Goal: Use online tool/utility: Utilize a website feature to perform a specific function

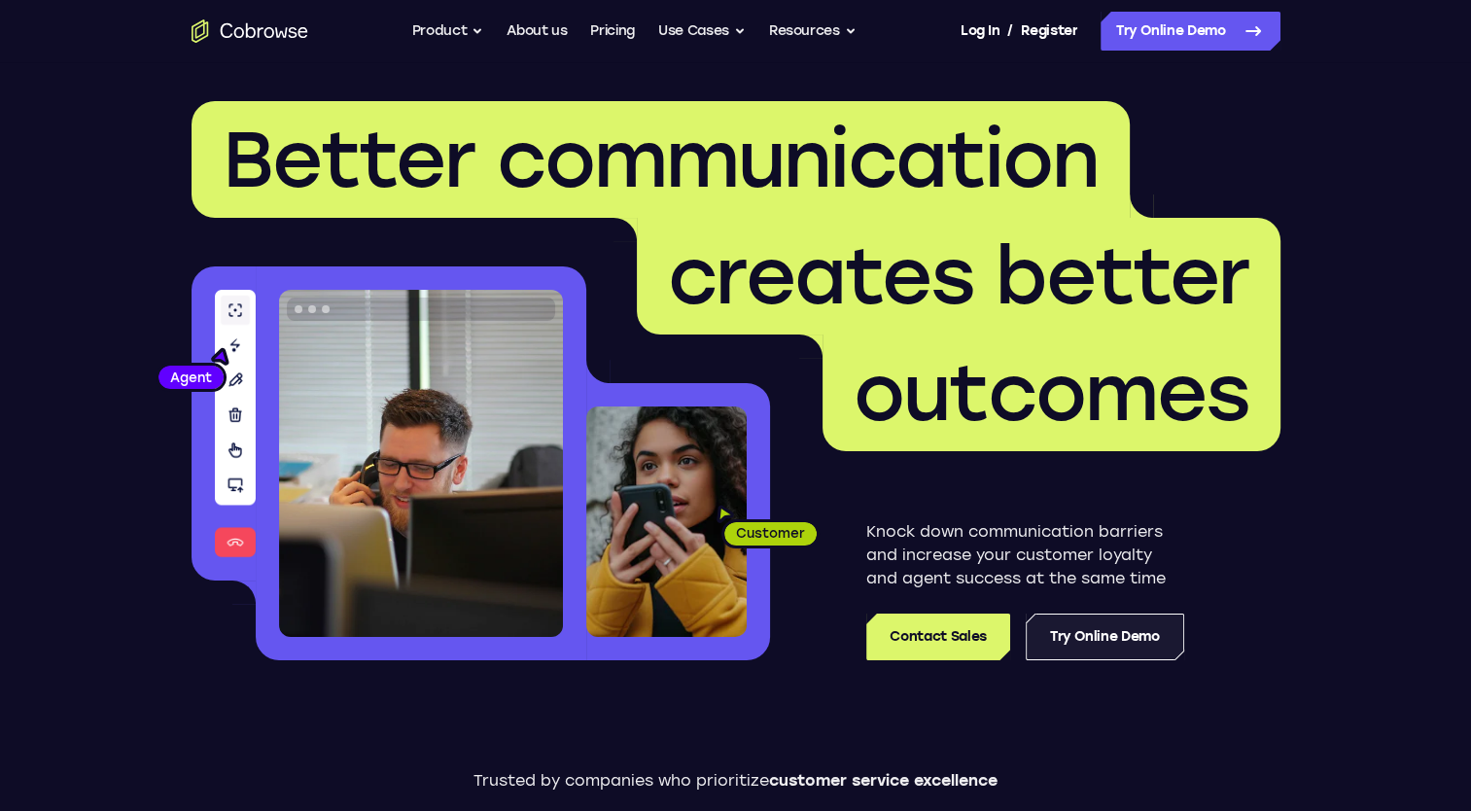
click at [1101, 632] on link "Try Online Demo" at bounding box center [1105, 636] width 158 height 47
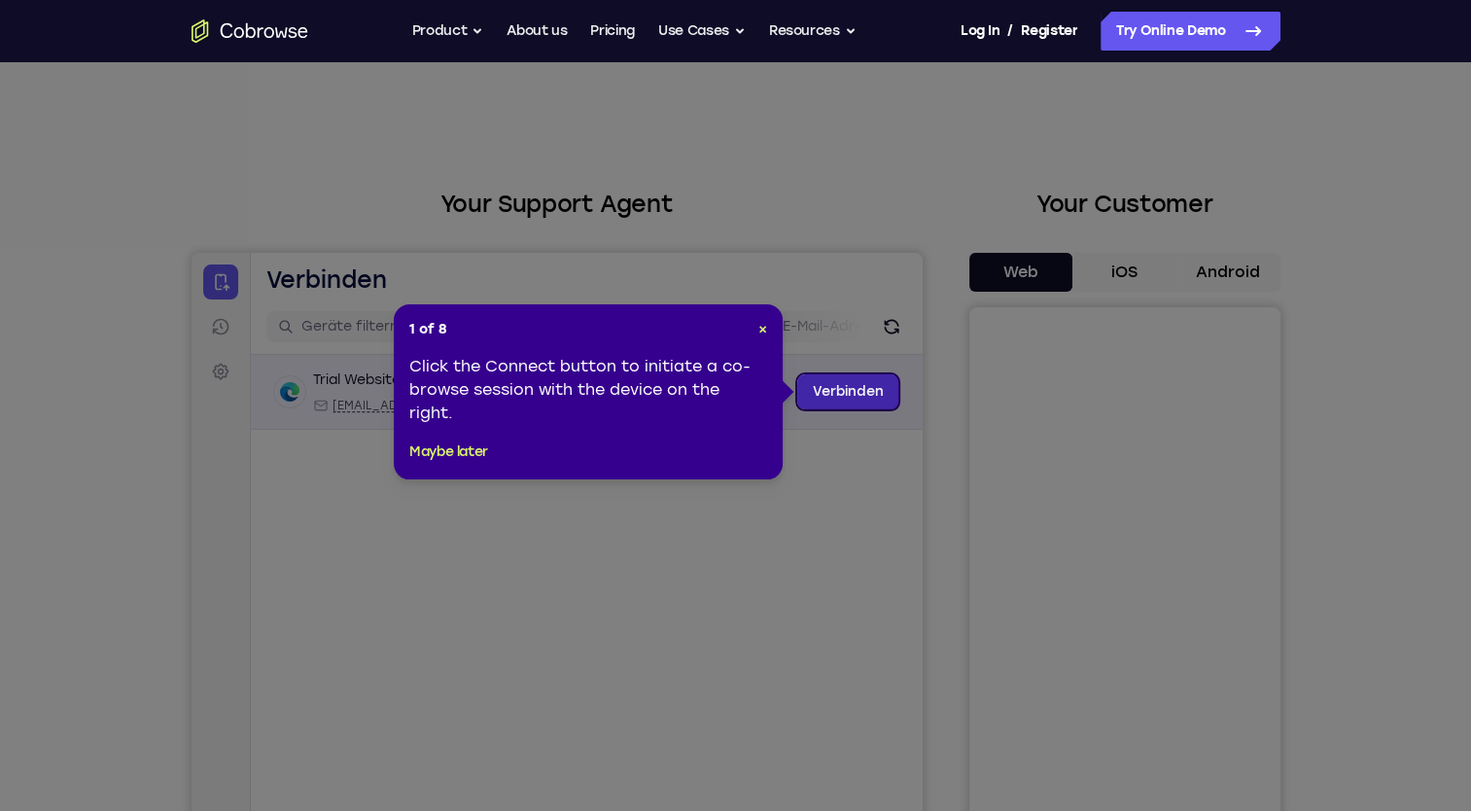
click at [854, 387] on link "Verbinden" at bounding box center [847, 391] width 102 height 35
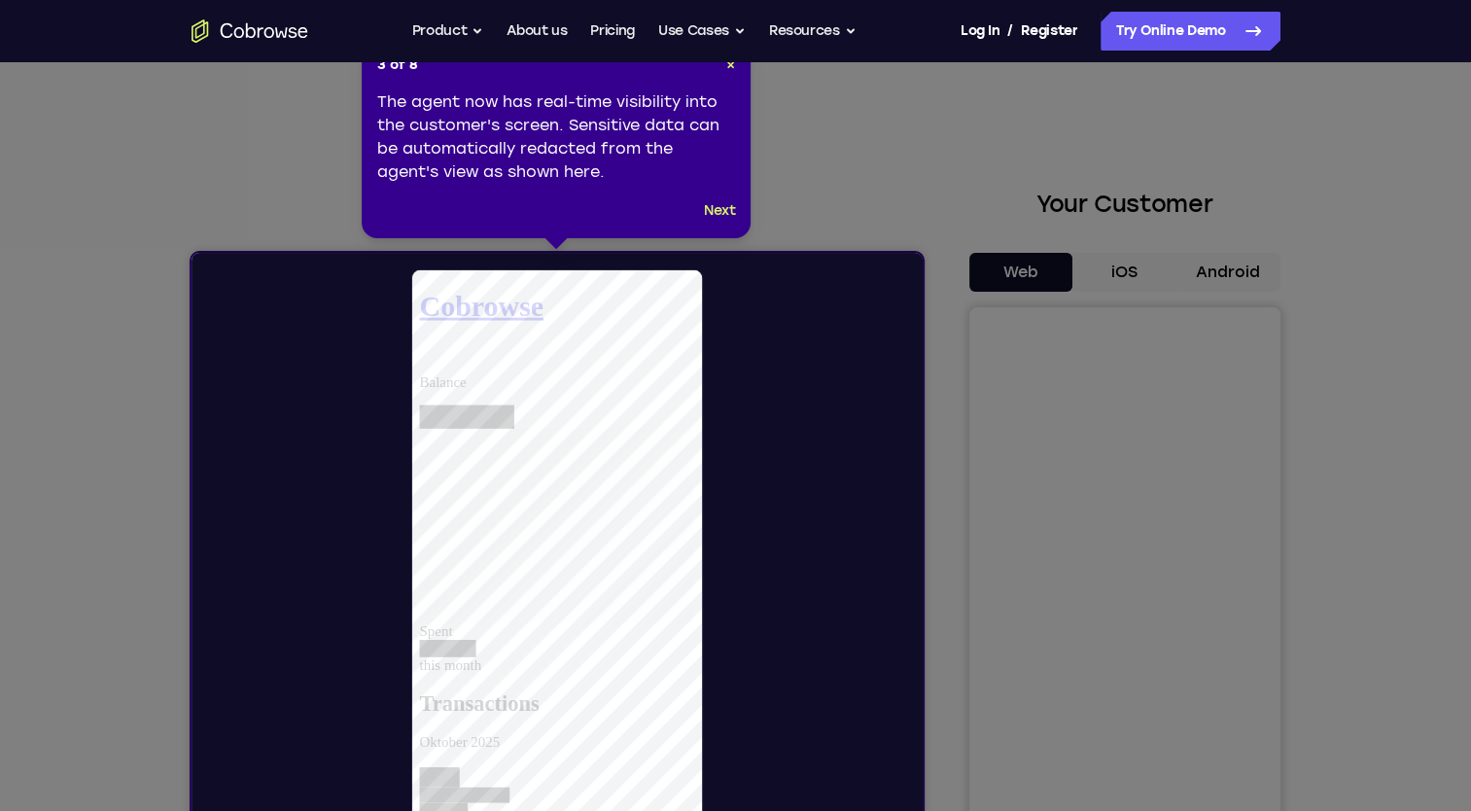
click at [1034, 653] on icon at bounding box center [743, 452] width 1486 height 904
click at [728, 212] on button "Next" at bounding box center [720, 210] width 32 height 23
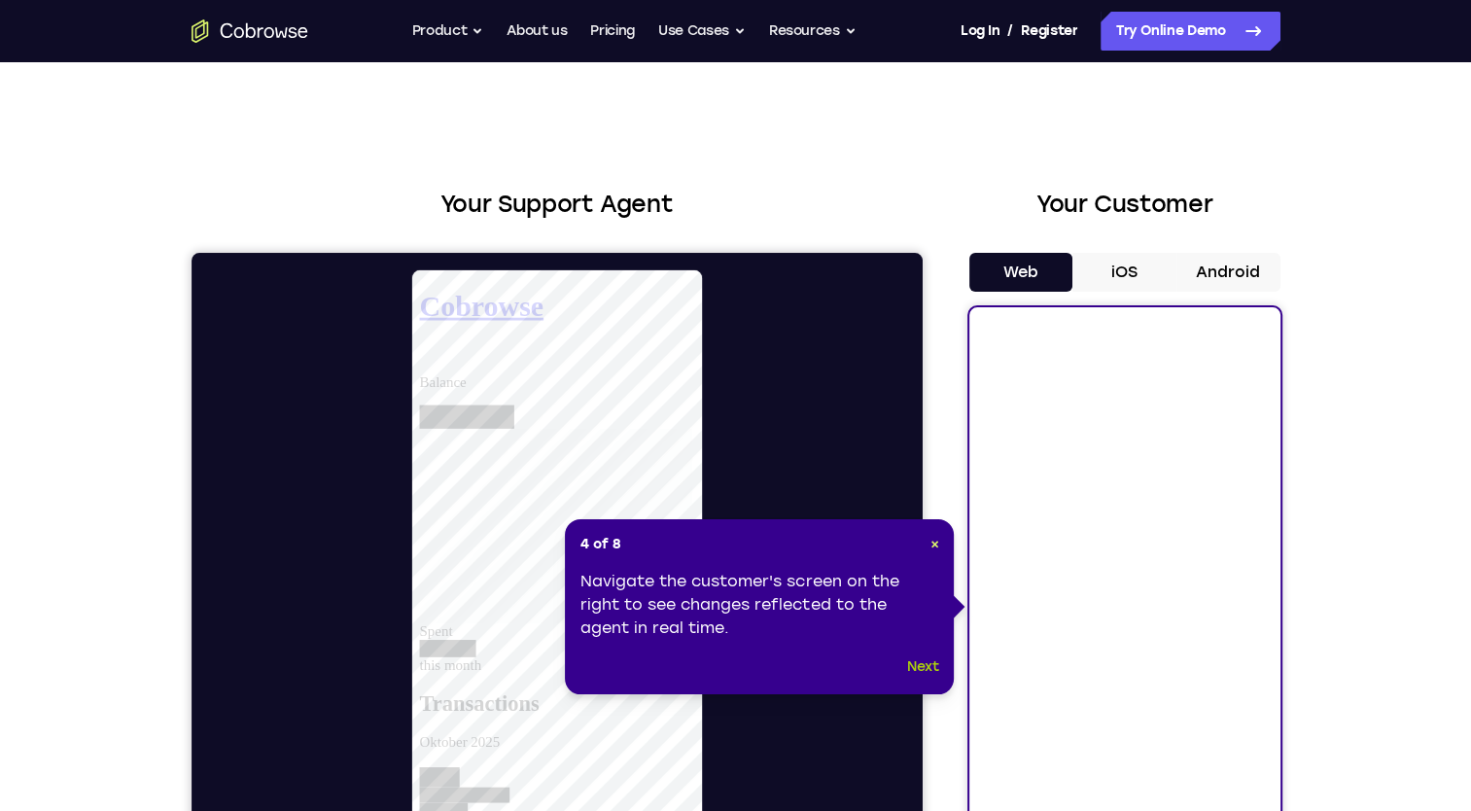
click at [910, 665] on button "Next" at bounding box center [923, 666] width 32 height 23
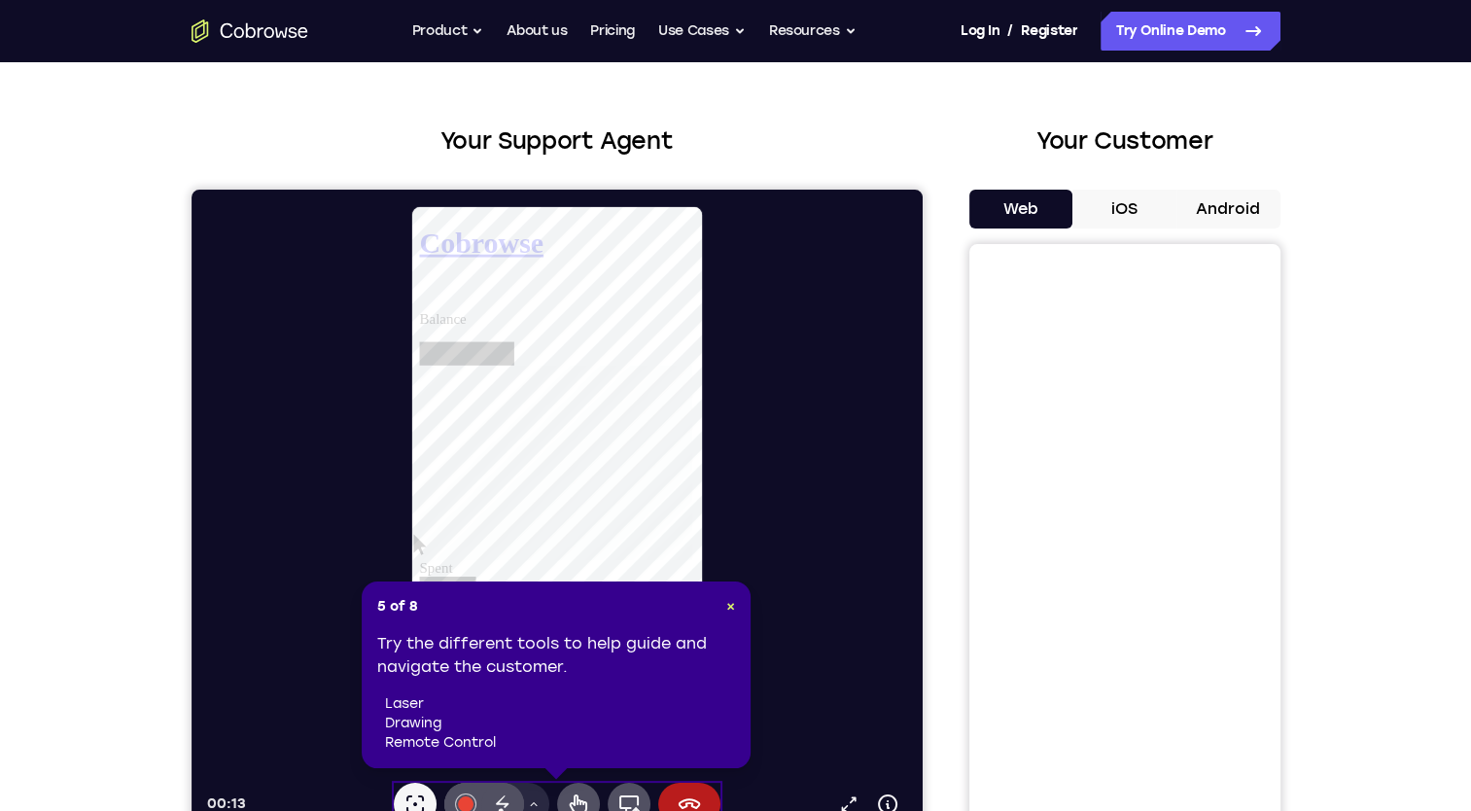
scroll to position [97, 0]
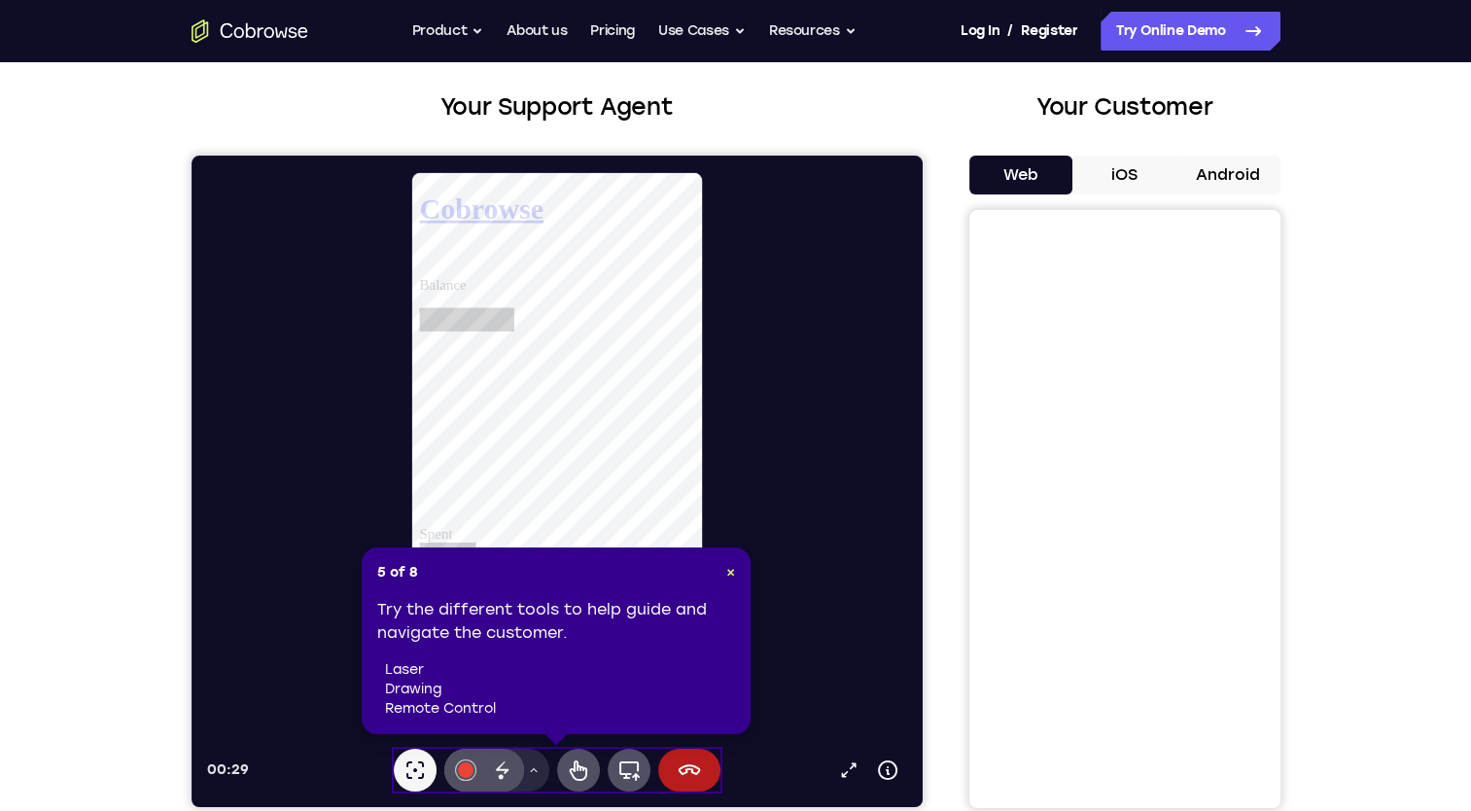
click at [554, 680] on li "drawing" at bounding box center [560, 689] width 350 height 19
drag, startPoint x: 730, startPoint y: 573, endPoint x: 543, endPoint y: 417, distance: 243.7
click at [730, 573] on span "×" at bounding box center [730, 572] width 9 height 17
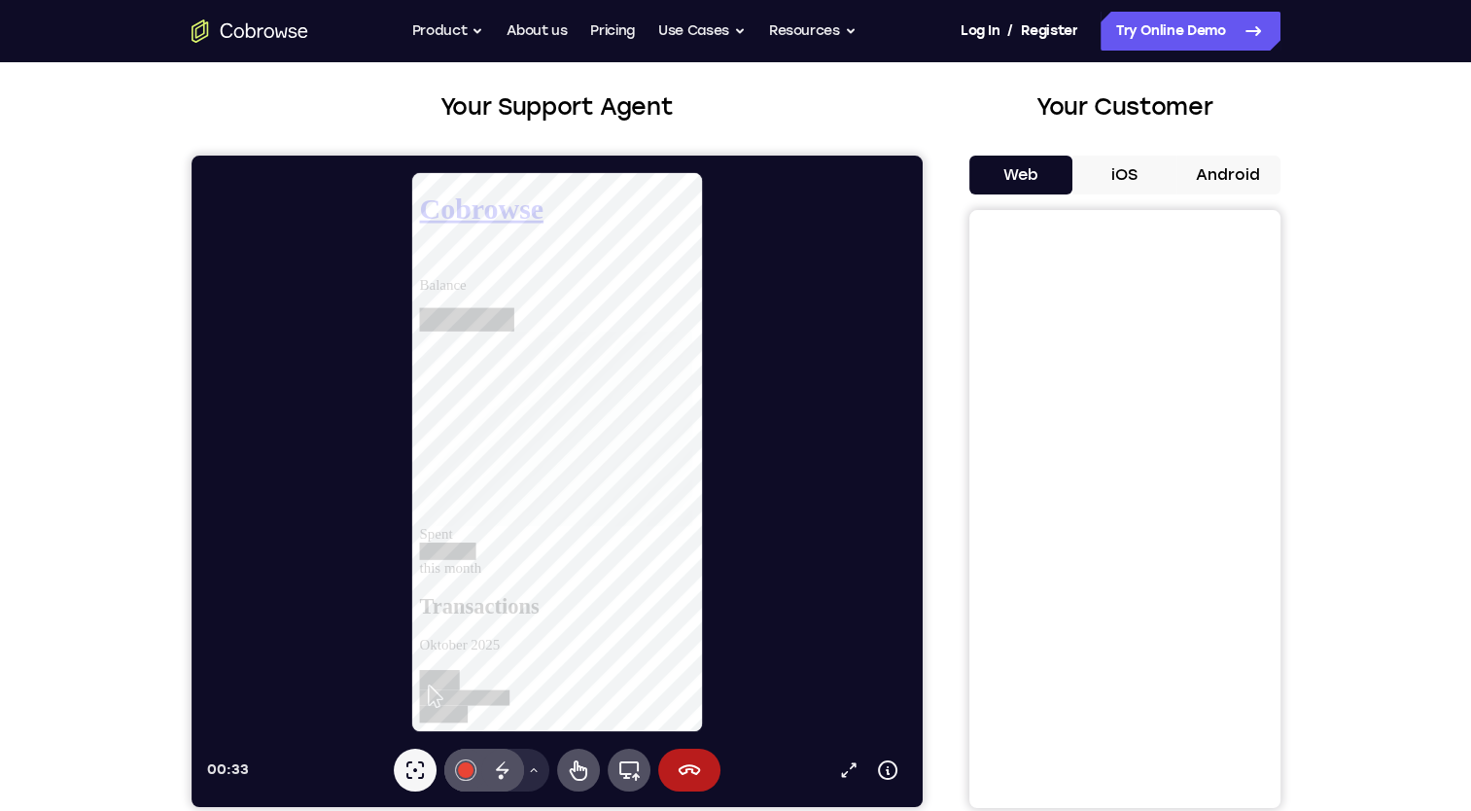
click at [776, 657] on div at bounding box center [564, 452] width 716 height 562
click at [844, 765] on icon at bounding box center [847, 769] width 19 height 19
